Goal: Task Accomplishment & Management: Complete application form

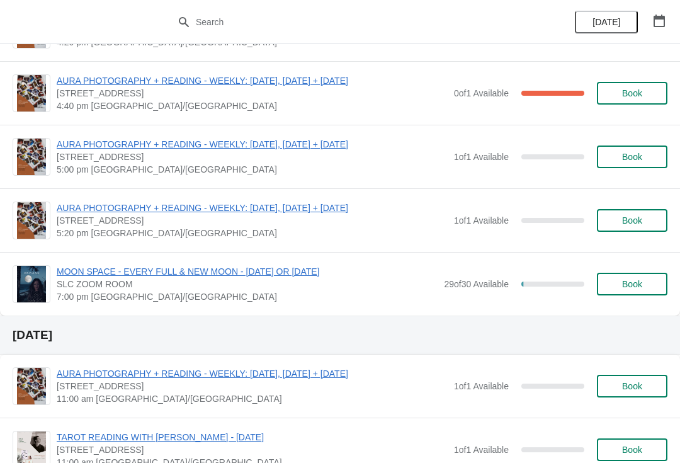
scroll to position [2131, 0]
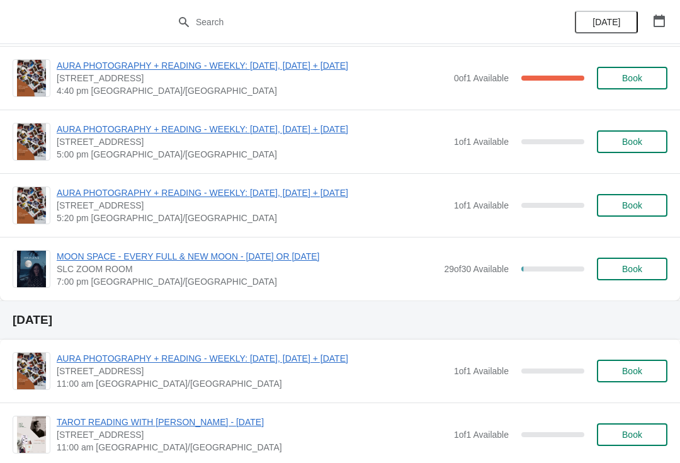
click at [645, 197] on button "Book" at bounding box center [632, 205] width 71 height 23
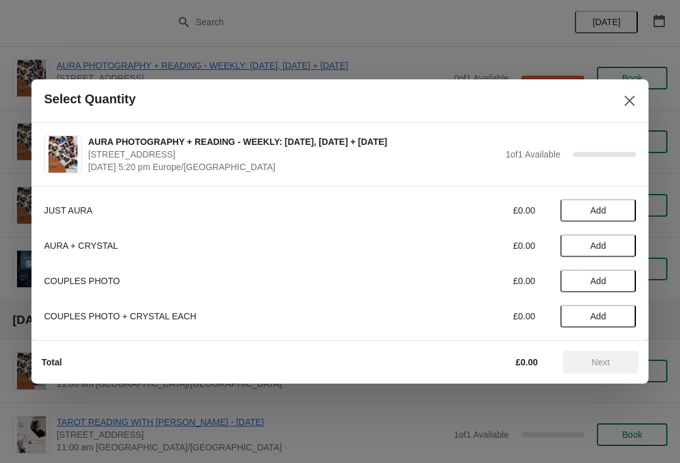
click at [612, 210] on span "Add" at bounding box center [598, 210] width 53 height 10
click at [588, 366] on span "Next" at bounding box center [600, 362] width 55 height 10
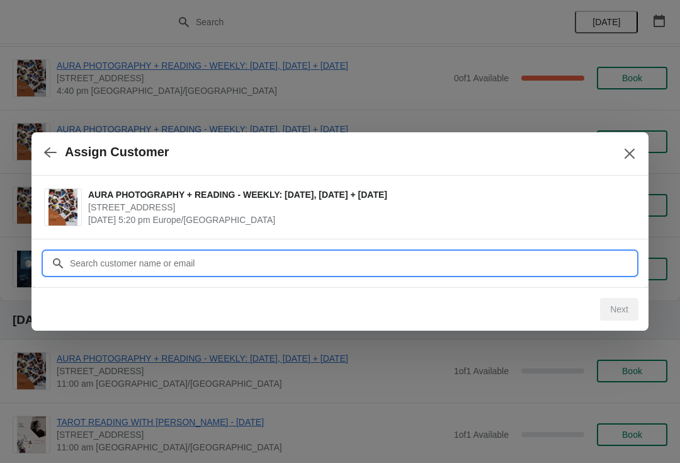
click at [560, 270] on input "Customer" at bounding box center [352, 263] width 567 height 23
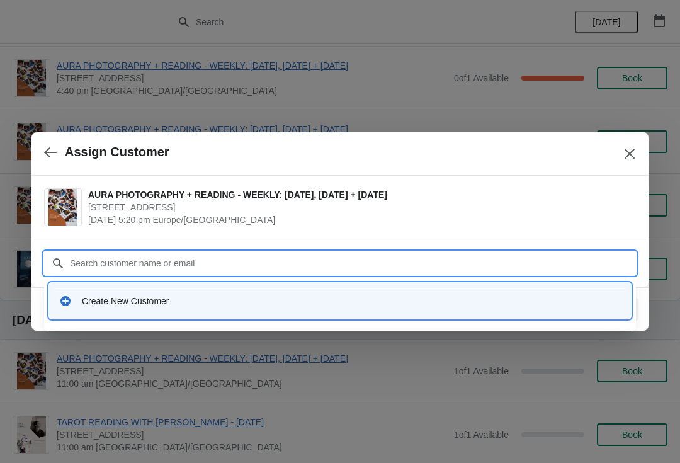
click at [402, 306] on div "Create New Customer" at bounding box center [351, 301] width 539 height 13
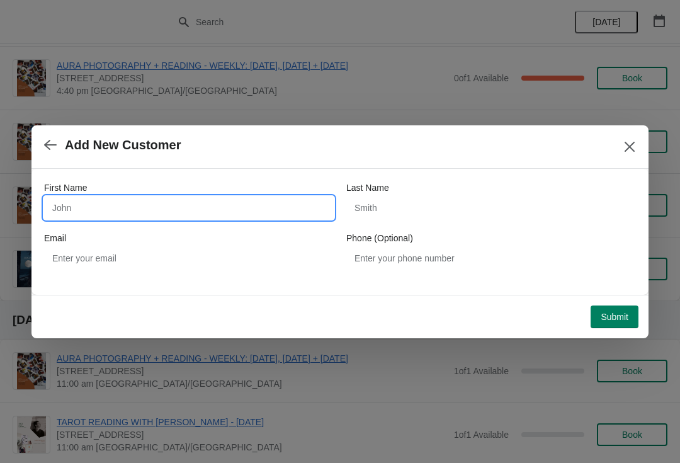
click at [88, 212] on input "First Name" at bounding box center [189, 207] width 290 height 23
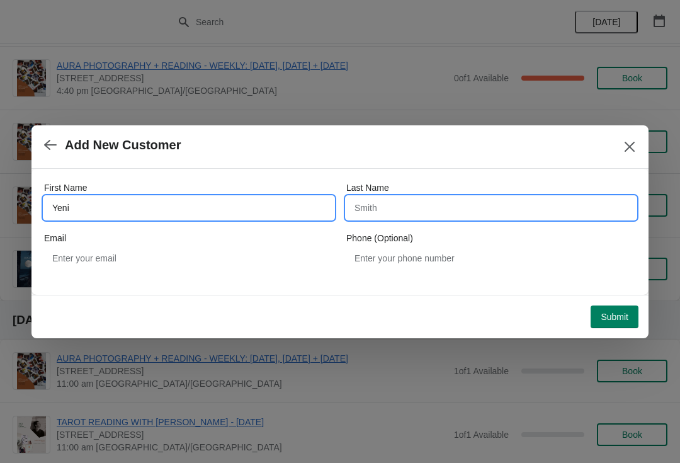
click at [398, 214] on input "Last Name" at bounding box center [491, 207] width 290 height 23
click at [121, 218] on input "Yeni" at bounding box center [189, 207] width 290 height 23
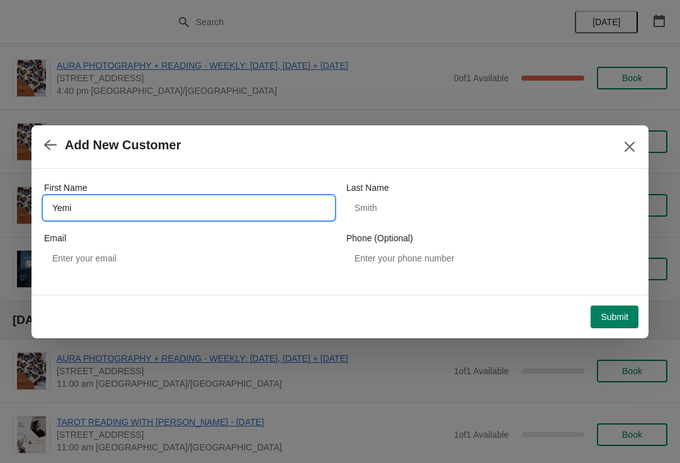
type input "Yemi"
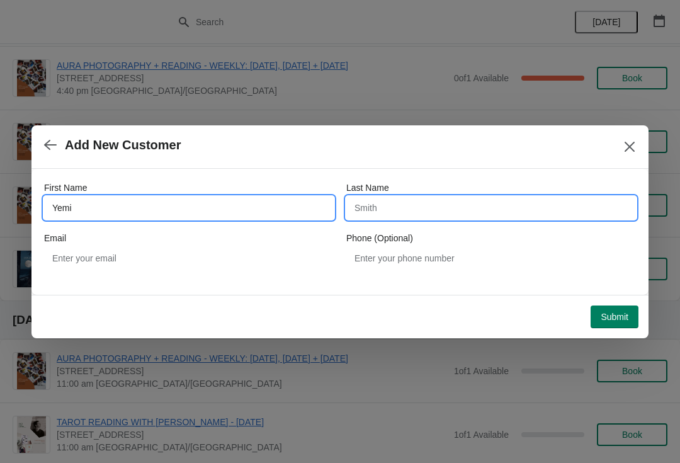
click at [404, 212] on input "Last Name" at bounding box center [491, 207] width 290 height 23
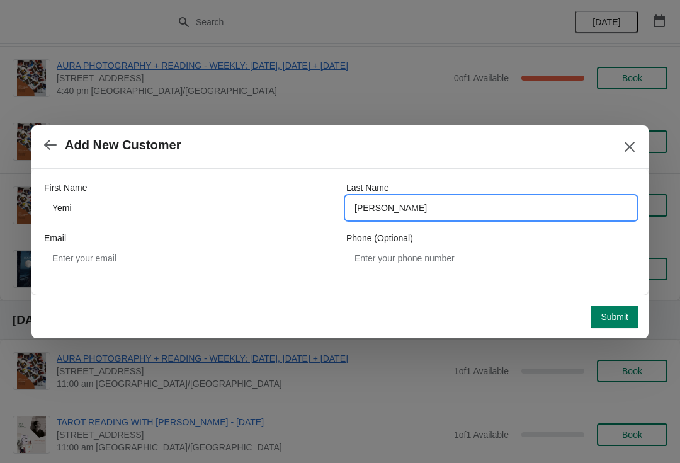
type input "[PERSON_NAME]"
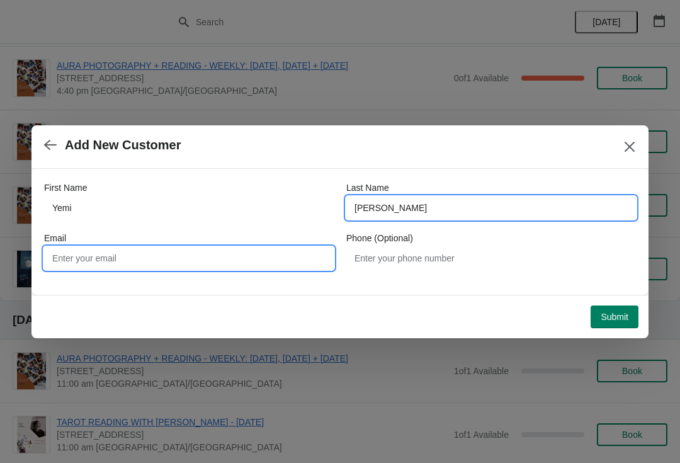
click at [132, 261] on input "Email" at bounding box center [189, 258] width 290 height 23
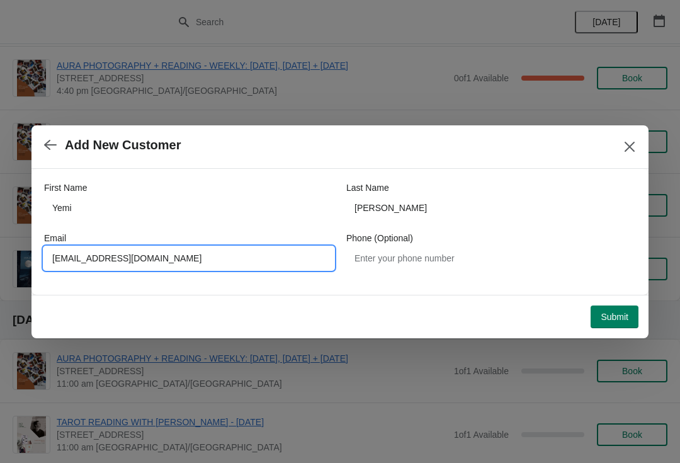
type input "[EMAIL_ADDRESS][DOMAIN_NAME]"
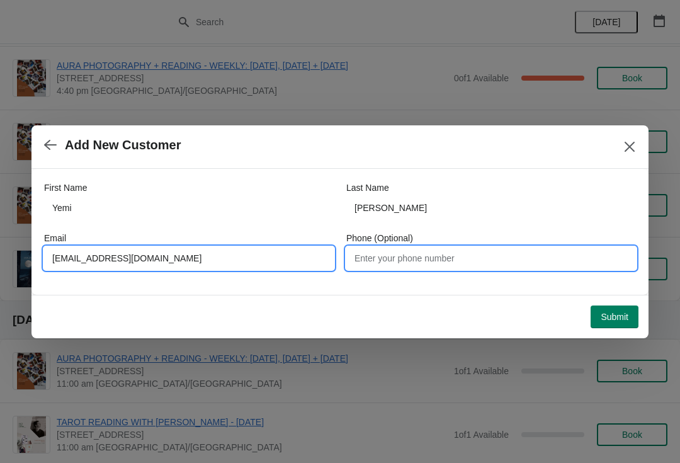
click at [554, 254] on input "Phone (Optional)" at bounding box center [491, 258] width 290 height 23
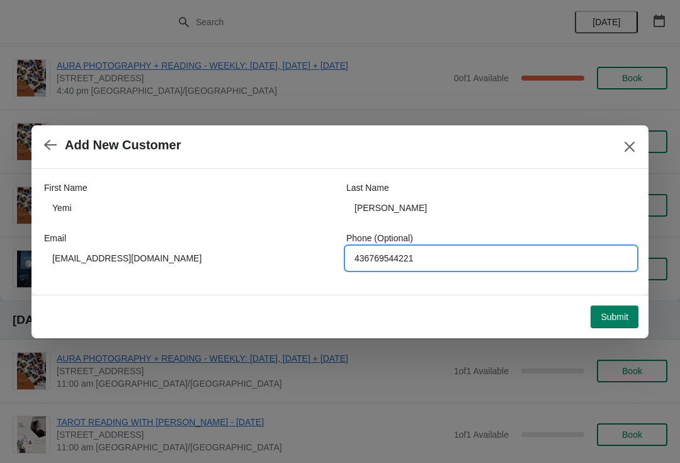
type input "436769544221"
click at [617, 314] on span "Submit" at bounding box center [615, 317] width 28 height 10
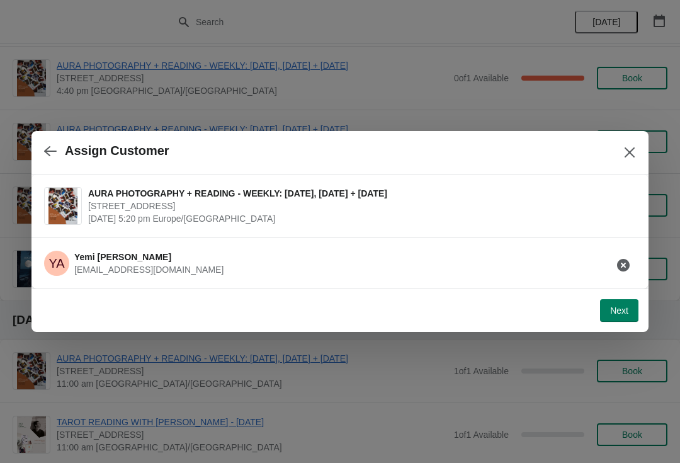
click at [624, 314] on span "Next" at bounding box center [619, 310] width 18 height 10
select select "Yes"
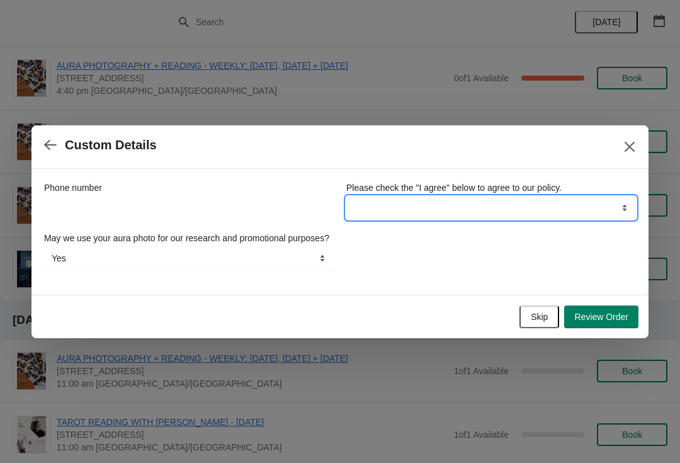
click at [501, 196] on select "I agree" at bounding box center [491, 207] width 290 height 23
select select "I agree"
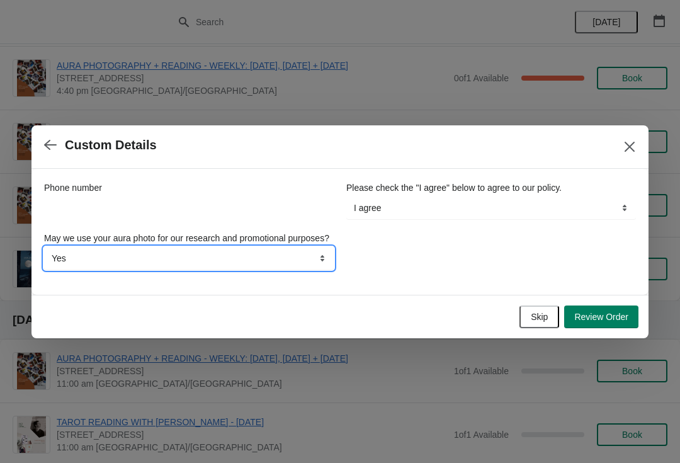
click at [312, 261] on select "Yes No" at bounding box center [189, 258] width 290 height 23
